Goal: Navigation & Orientation: Find specific page/section

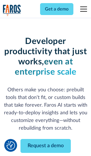
scroll to position [68, 0]
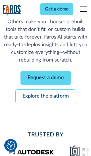
click at [45, 78] on link "Request a demo" at bounding box center [45, 78] width 50 height 14
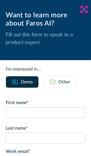
click at [84, 9] on icon at bounding box center [84, 9] width 5 height 4
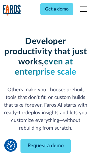
scroll to position [86, 0]
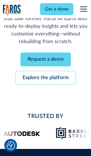
click at [45, 78] on link "Explore the platform" at bounding box center [45, 78] width 60 height 14
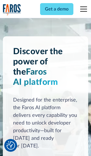
scroll to position [4257, 0]
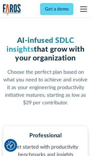
scroll to position [878, 0]
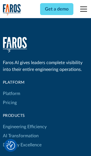
click at [11, 89] on link "Platform" at bounding box center [11, 93] width 17 height 9
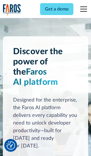
scroll to position [4439, 0]
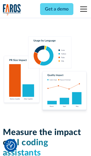
scroll to position [3504, 0]
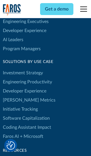
click at [17, 96] on link "[PERSON_NAME] Metrics" at bounding box center [29, 100] width 52 height 9
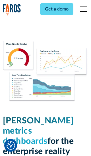
scroll to position [2482, 0]
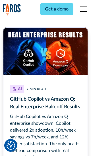
scroll to position [2554, 0]
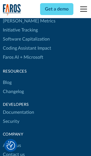
click at [13, 87] on link "Changelog" at bounding box center [13, 91] width 21 height 9
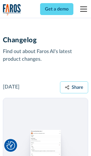
scroll to position [6846, 0]
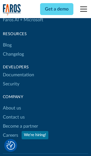
click at [12, 103] on link "About us" at bounding box center [12, 107] width 18 height 9
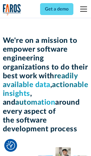
scroll to position [1954, 0]
